Goal: Task Accomplishment & Management: Manage account settings

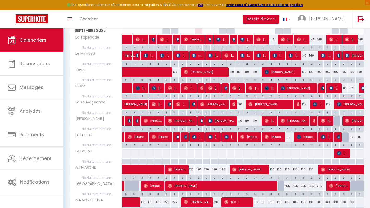
scroll to position [85, 0]
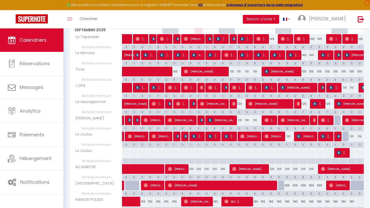
click at [213, 169] on div "120" at bounding box center [215, 169] width 8 height 10
type input "120"
select select "1"
type input "Ven 12 Septembre 2025"
type input "[PERSON_NAME] 13 Septembre 2025"
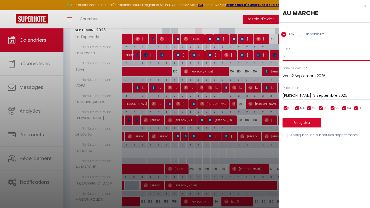
click at [293, 56] on input "120" at bounding box center [325, 55] width 87 height 9
click at [299, 34] on input "Disponibilité" at bounding box center [299, 34] width 5 height 5
radio input "true"
radio input "false"
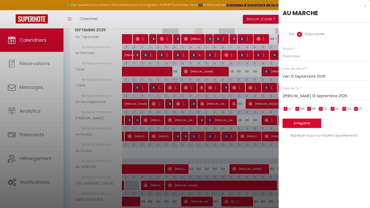
click at [364, 6] on div "x" at bounding box center [321, 6] width 87 height 6
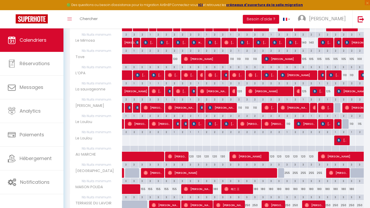
scroll to position [98, 0]
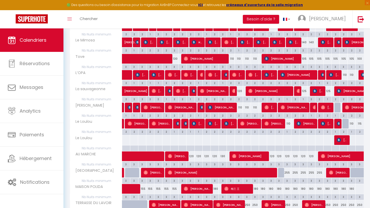
click at [213, 164] on div "3" at bounding box center [215, 164] width 8 height 5
type input "3"
type input "Ven 12 Septembre 2025"
type input "[PERSON_NAME] 13 Septembre 2025"
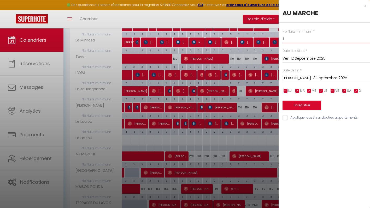
click at [286, 38] on input "3" at bounding box center [325, 38] width 87 height 9
click at [206, 164] on div at bounding box center [185, 104] width 370 height 208
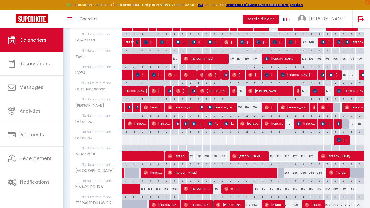
click at [206, 164] on div "3" at bounding box center [207, 164] width 8 height 5
type input "3"
type input "Jeu 11 Septembre 2025"
type input "Ven 12 Septembre 2025"
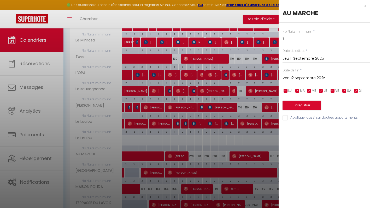
click at [286, 38] on input "3" at bounding box center [325, 38] width 87 height 9
type input "2"
click at [298, 106] on button "Enregistrer" at bounding box center [301, 105] width 39 height 9
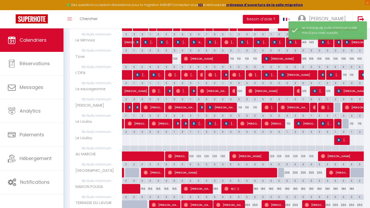
click at [214, 165] on div "3" at bounding box center [215, 164] width 8 height 5
type input "3"
type input "Ven 12 Septembre 2025"
type input "[PERSON_NAME] 13 Septembre 2025"
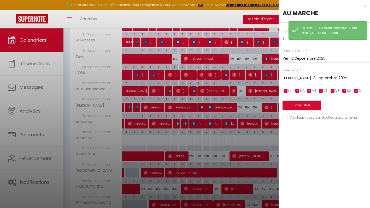
click at [285, 40] on input "3" at bounding box center [325, 38] width 87 height 9
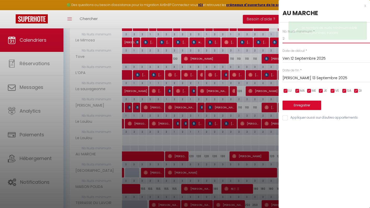
type input "2"
click at [298, 106] on button "Enregistrer" at bounding box center [301, 105] width 39 height 9
